Goal: Find specific page/section: Find specific page/section

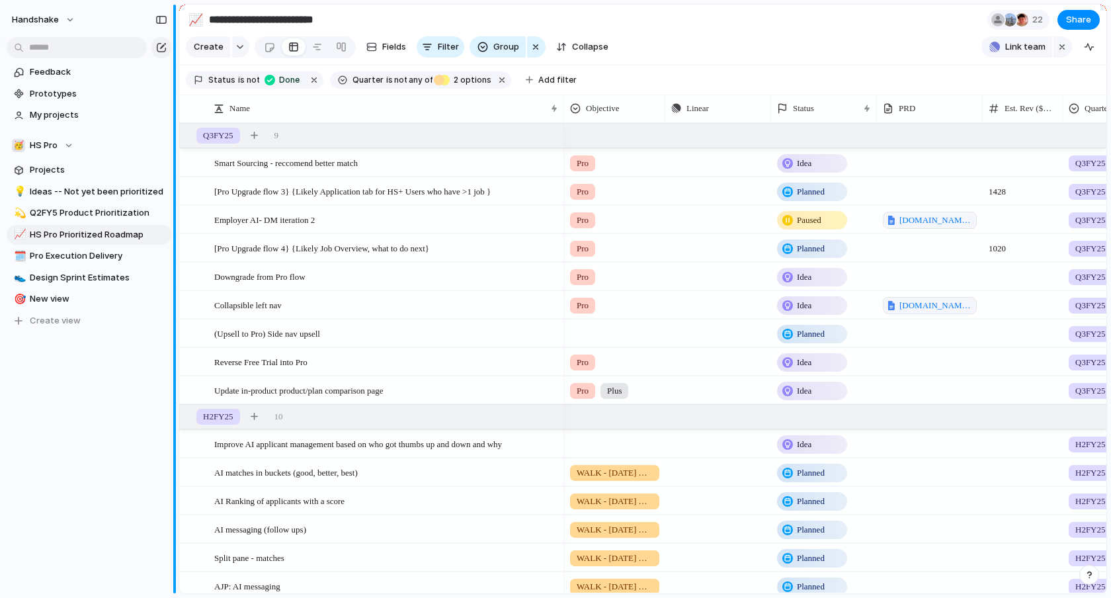
click at [174, 111] on div "**********" at bounding box center [555, 299] width 1111 height 598
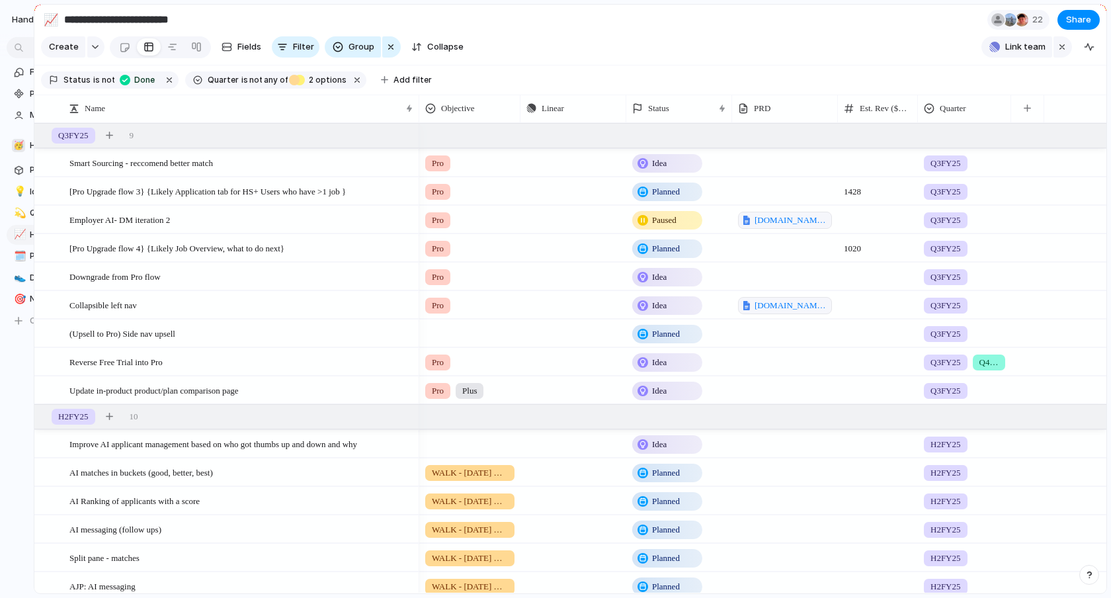
drag, startPoint x: 174, startPoint y: 111, endPoint x: 34, endPoint y: 113, distance: 140.3
